Goal: Task Accomplishment & Management: Use online tool/utility

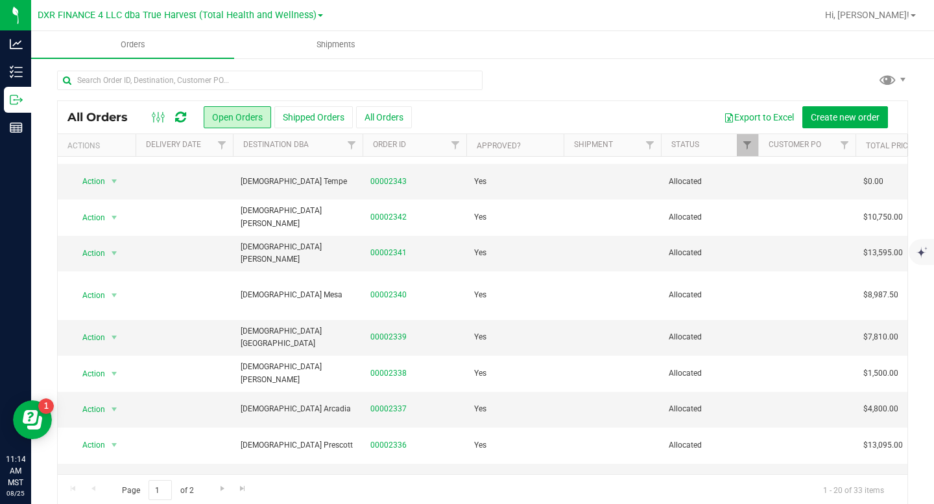
scroll to position [258, 0]
click at [111, 247] on span "select" at bounding box center [114, 252] width 10 height 10
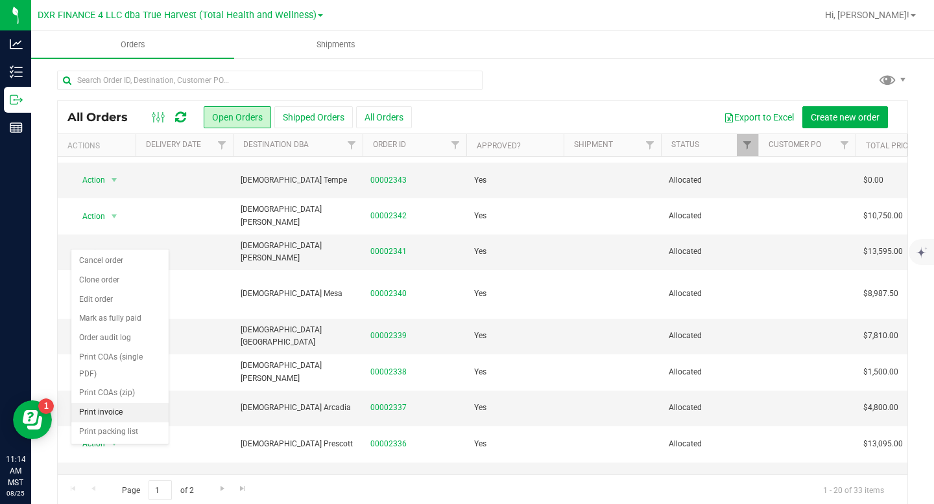
click at [106, 408] on li "Print invoice" at bounding box center [119, 412] width 97 height 19
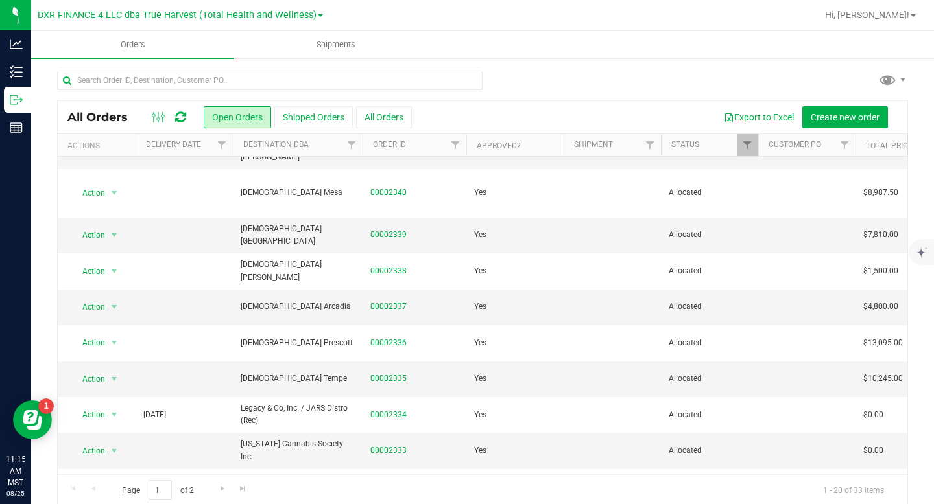
scroll to position [400, 0]
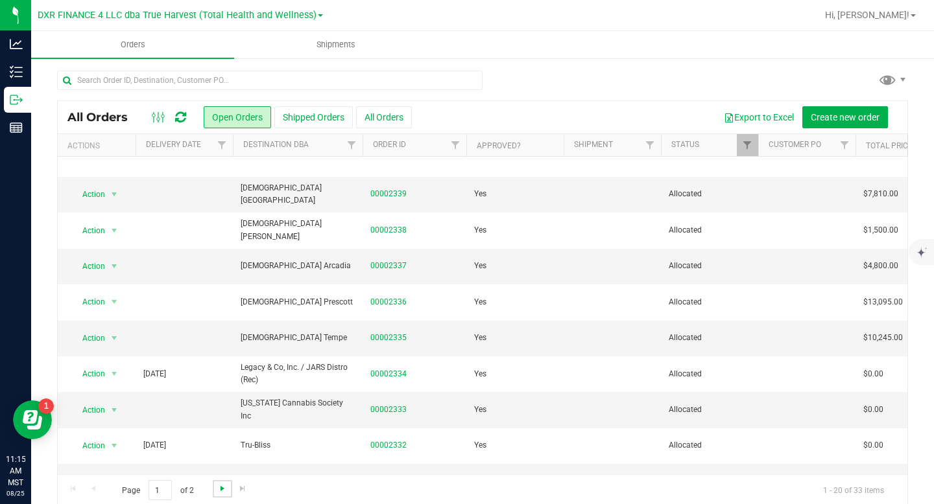
click at [222, 488] on span "Go to the next page" at bounding box center [222, 489] width 10 height 10
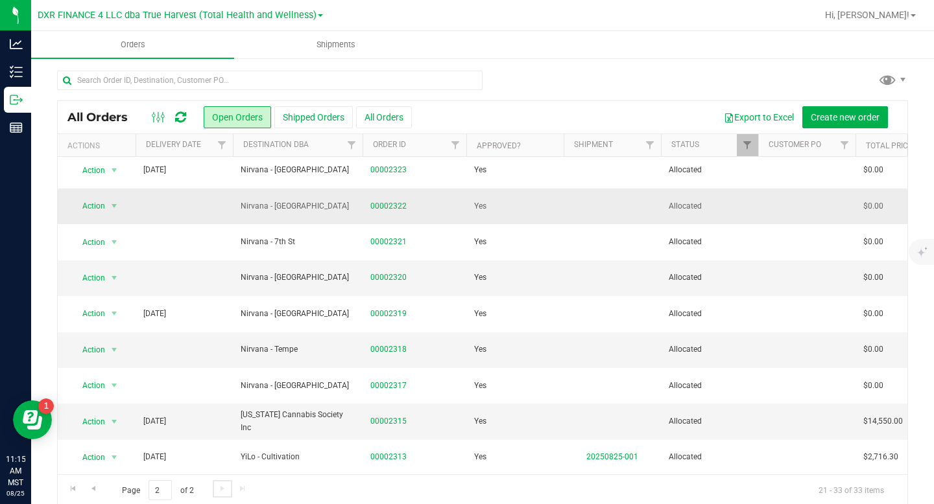
scroll to position [148, 0]
click at [114, 419] on span "select" at bounding box center [114, 421] width 10 height 10
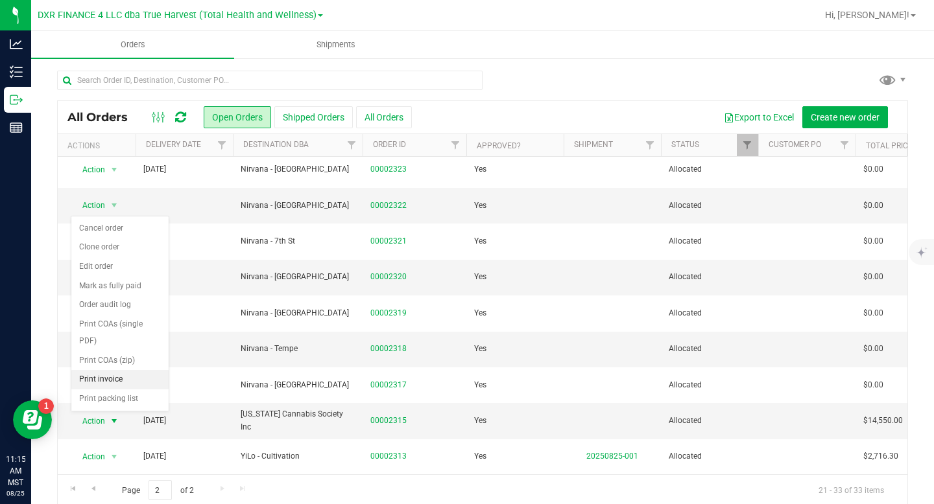
click at [120, 378] on li "Print invoice" at bounding box center [119, 379] width 97 height 19
